Goal: Go to known website: Access a specific website the user already knows

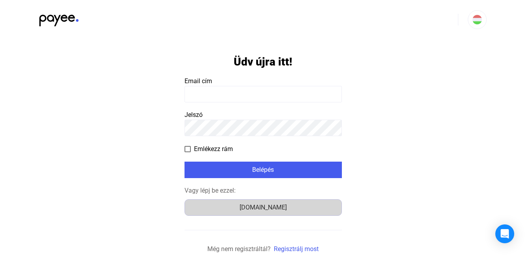
click at [248, 208] on div "Számlázz.hu" at bounding box center [263, 207] width 152 height 9
